Goal: Task Accomplishment & Management: Use online tool/utility

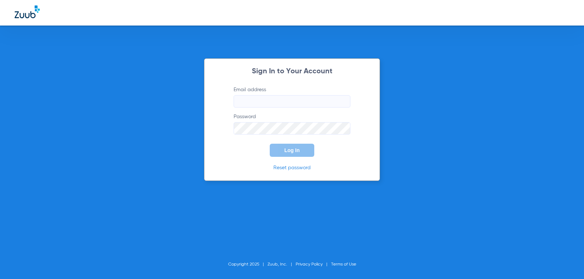
type input "[EMAIL_ADDRESS][DOMAIN_NAME]"
click at [290, 148] on span "Log In" at bounding box center [292, 151] width 15 height 6
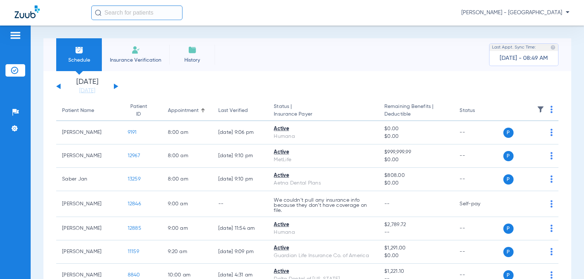
click at [115, 86] on button at bounding box center [116, 86] width 4 height 5
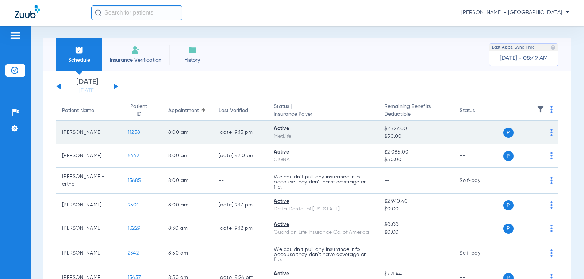
click at [128, 133] on span "11258" at bounding box center [134, 132] width 12 height 5
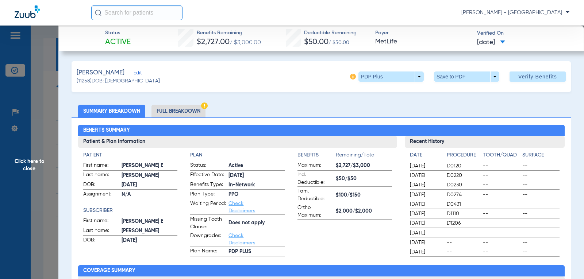
click at [186, 113] on li "Full Breakdown" at bounding box center [179, 111] width 54 height 13
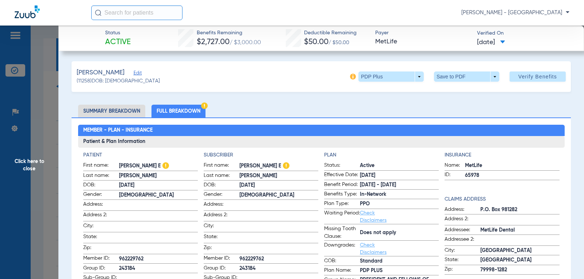
click at [27, 172] on span "Click here to close" at bounding box center [29, 165] width 58 height 279
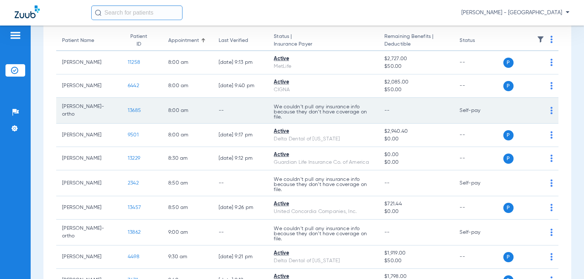
scroll to position [73, 0]
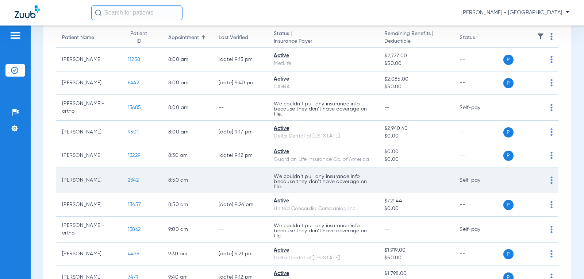
click at [129, 181] on span "2342" at bounding box center [133, 180] width 11 height 5
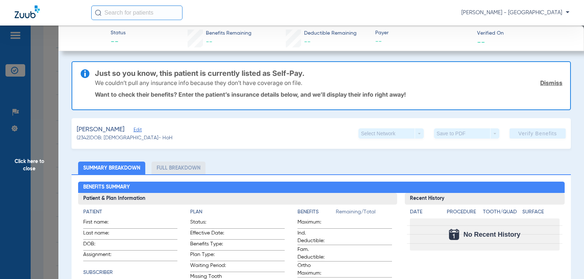
click at [32, 163] on span "Click here to close" at bounding box center [29, 165] width 58 height 279
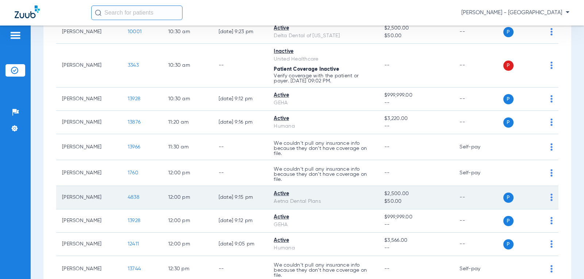
scroll to position [402, 0]
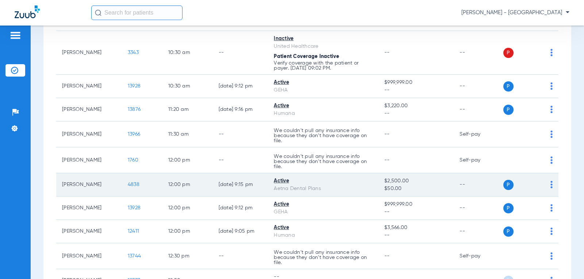
click at [131, 184] on span "4838" at bounding box center [134, 184] width 12 height 5
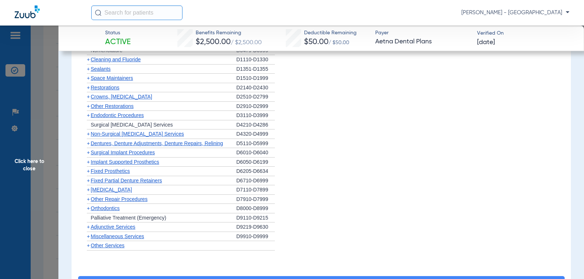
scroll to position [548, 0]
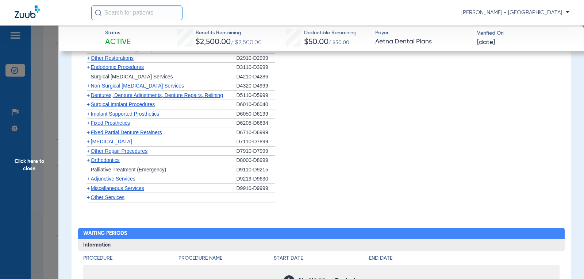
click at [106, 164] on div "+ Orthodontics" at bounding box center [159, 160] width 153 height 9
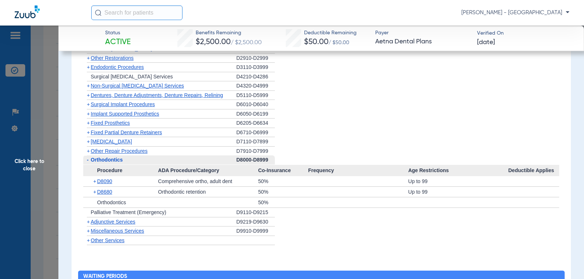
click at [353, 117] on li "+ Implant Supported Prosthetics D6050-D6199" at bounding box center [321, 114] width 477 height 9
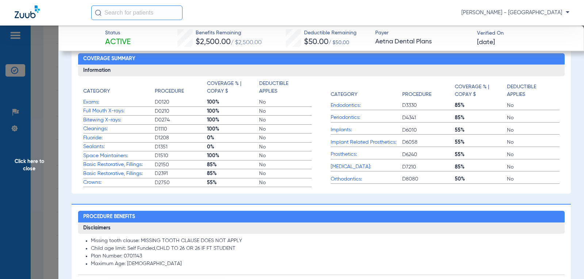
scroll to position [146, 0]
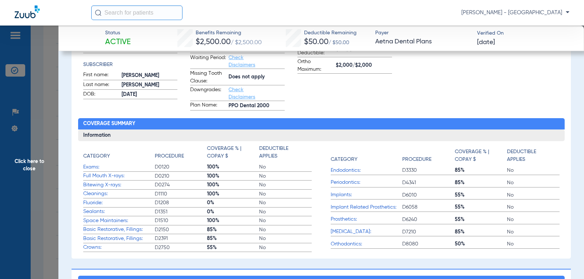
click at [37, 167] on span "Click here to close" at bounding box center [29, 165] width 58 height 279
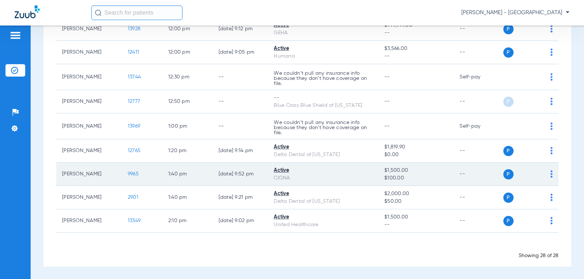
scroll to position [582, 0]
click at [128, 175] on span "9965" at bounding box center [133, 173] width 11 height 5
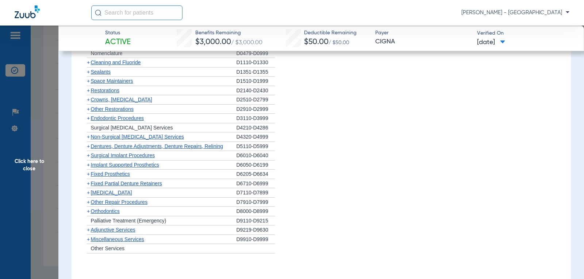
scroll to position [511, 0]
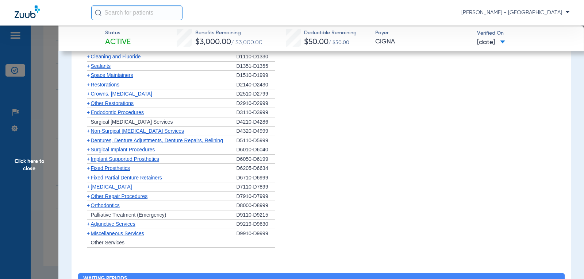
click at [110, 206] on span "Orthodontics" at bounding box center [105, 206] width 29 height 6
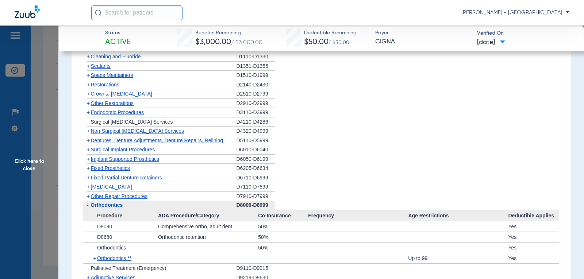
scroll to position [548, 0]
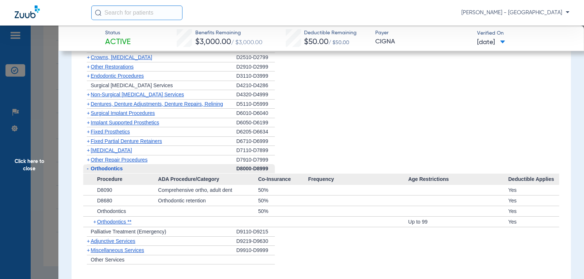
click at [29, 160] on span "Click here to close" at bounding box center [29, 165] width 58 height 279
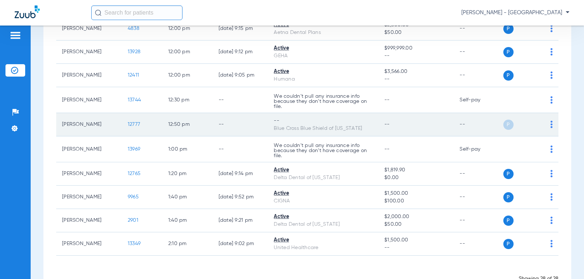
scroll to position [545, 0]
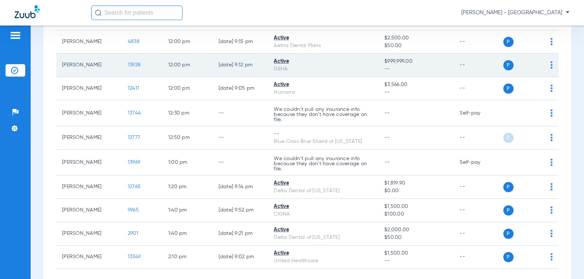
click at [131, 64] on span "13928" at bounding box center [134, 64] width 13 height 5
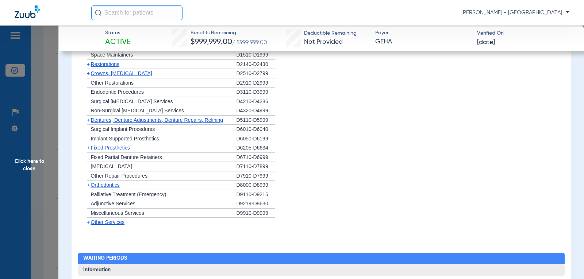
scroll to position [621, 0]
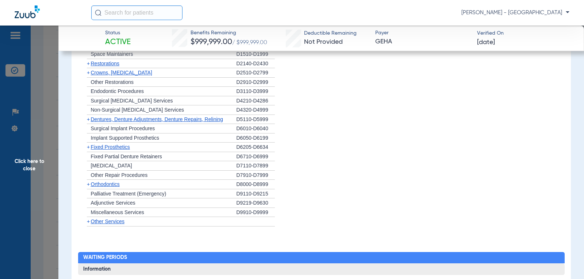
click at [117, 182] on span "Orthodontics" at bounding box center [105, 185] width 29 height 6
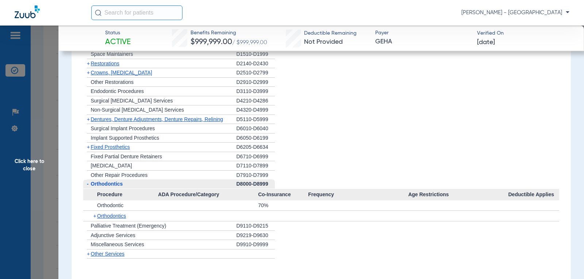
click at [22, 165] on span "Click here to close" at bounding box center [29, 165] width 58 height 279
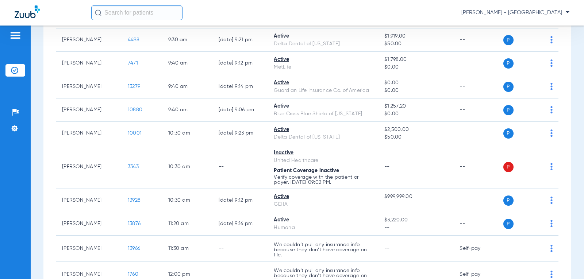
scroll to position [292, 0]
